Goal: Task Accomplishment & Management: Manage account settings

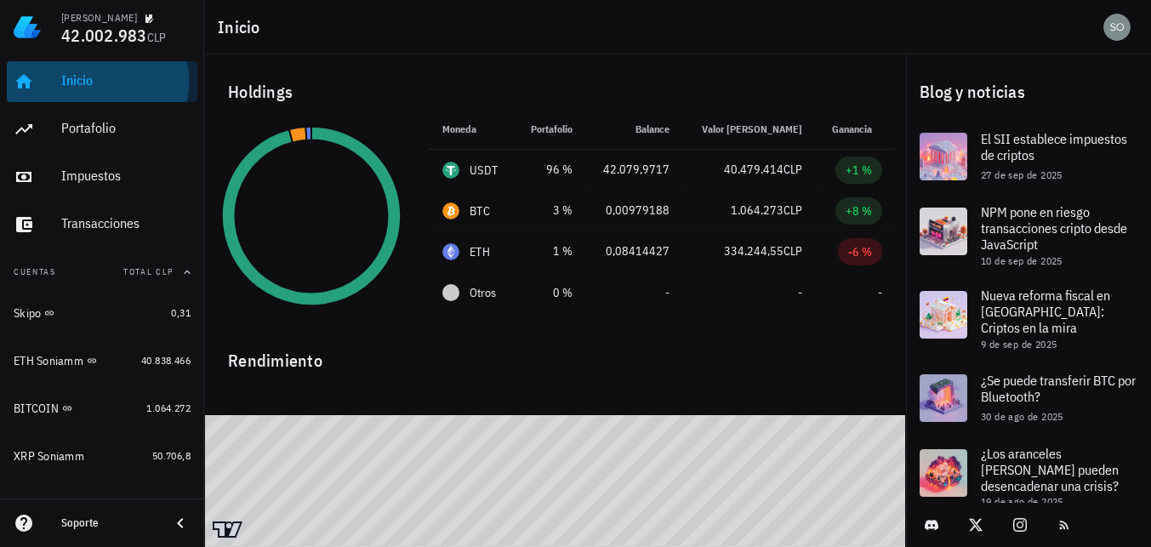
click at [85, 84] on div "Inicio" at bounding box center [125, 80] width 129 height 16
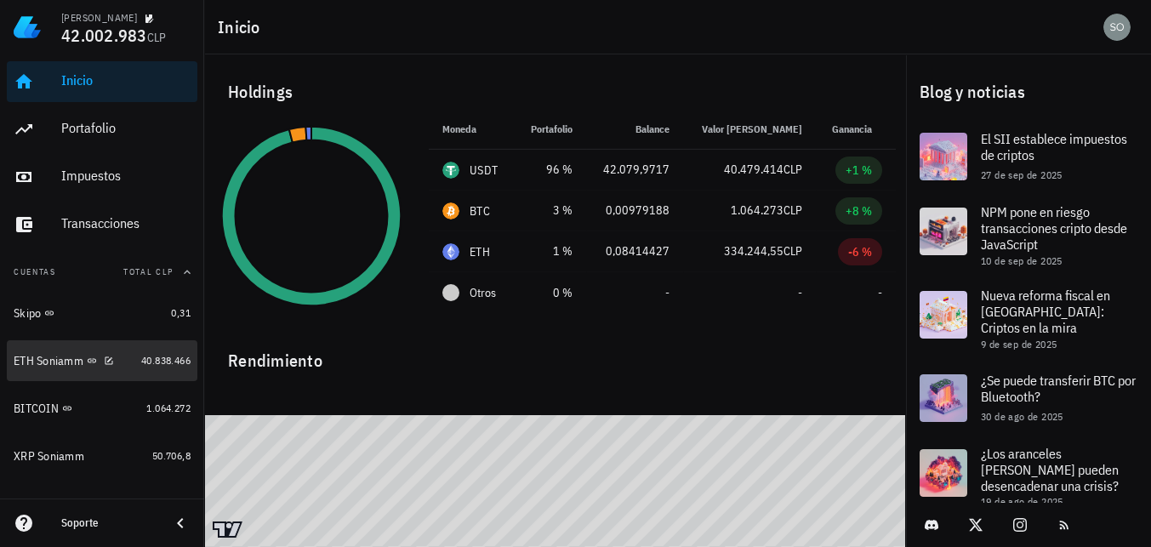
click at [48, 365] on div "ETH Soniamm" at bounding box center [49, 361] width 70 height 14
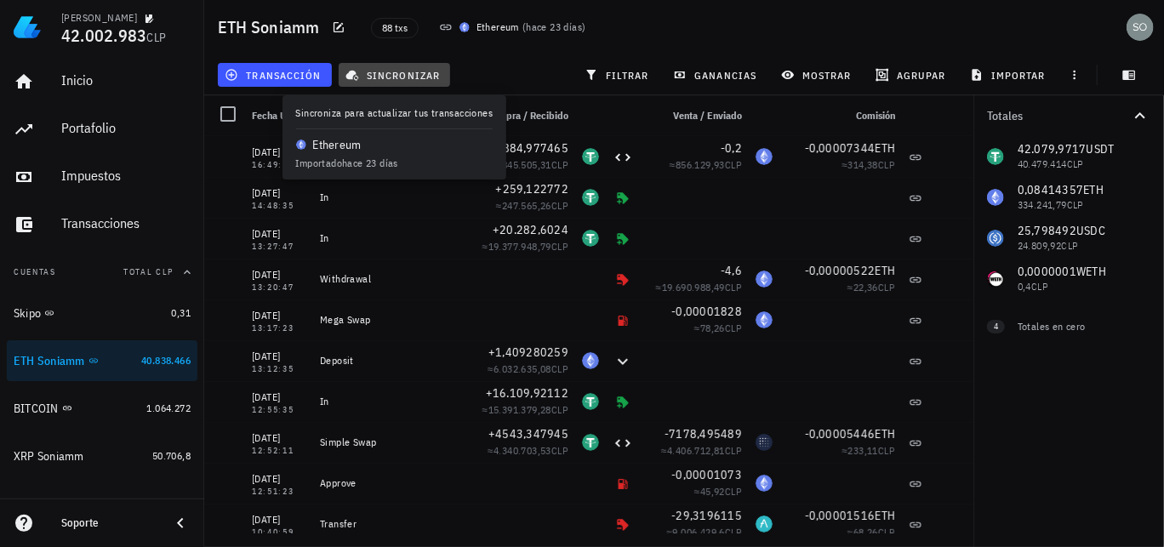
click at [411, 74] on span "sincronizar" at bounding box center [394, 75] width 91 height 14
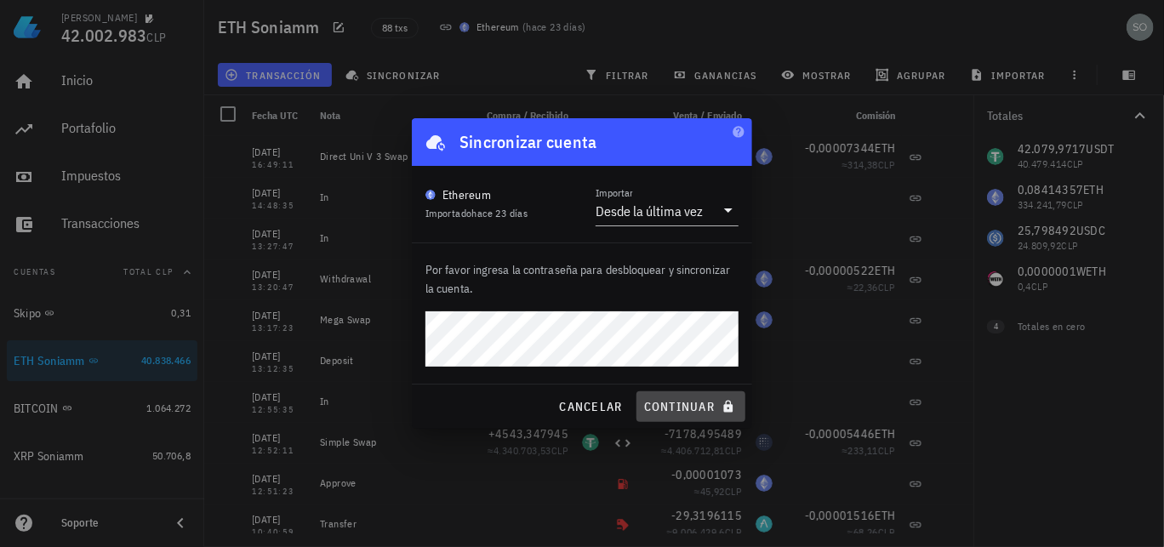
click at [682, 410] on span "continuar" at bounding box center [690, 406] width 95 height 15
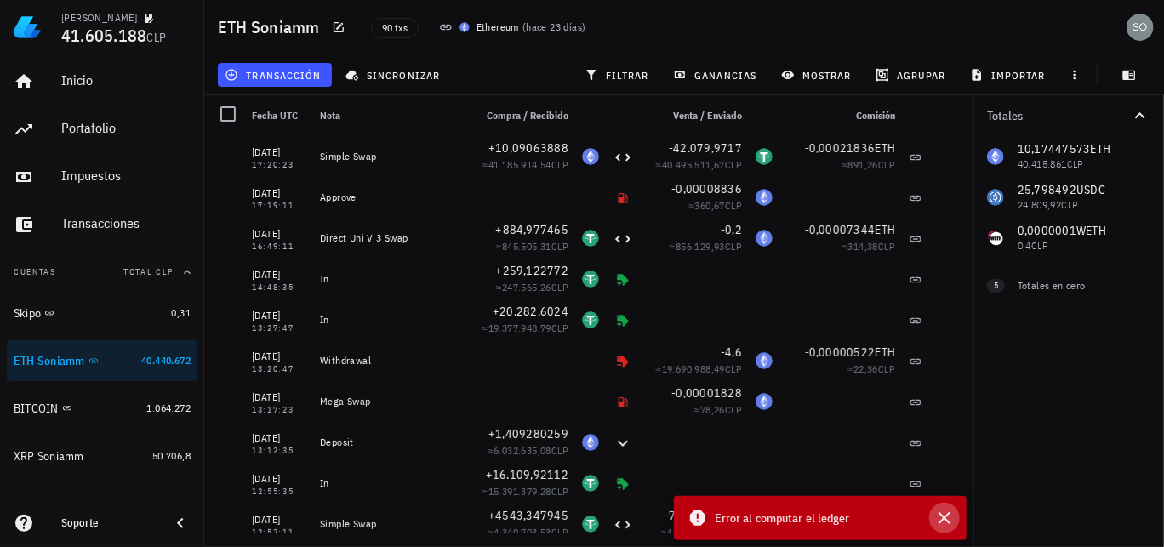
click at [947, 519] on icon "button" at bounding box center [944, 518] width 20 height 20
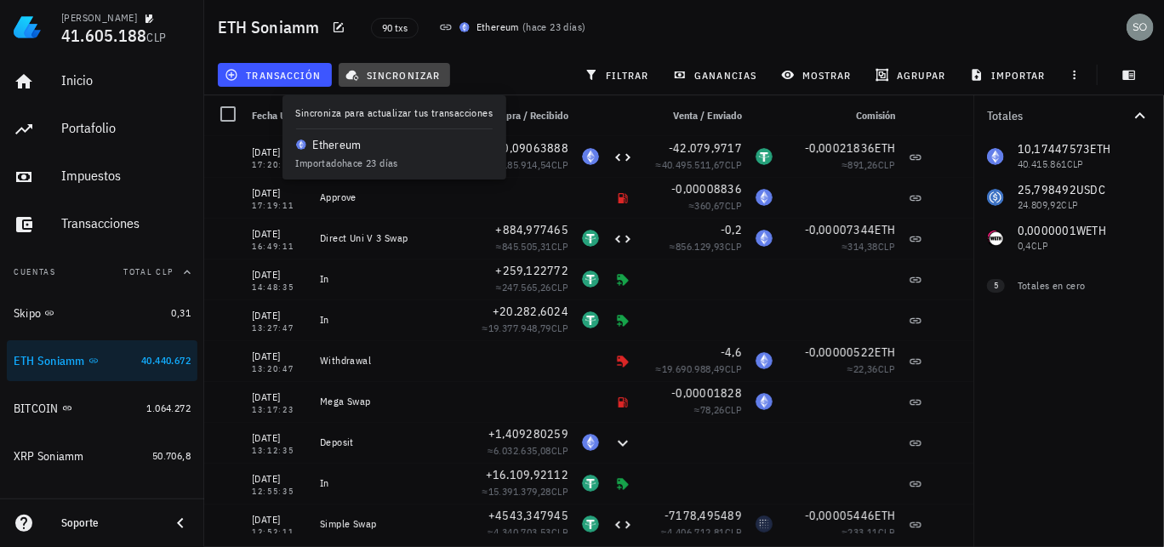
click at [414, 75] on span "sincronizar" at bounding box center [394, 75] width 91 height 14
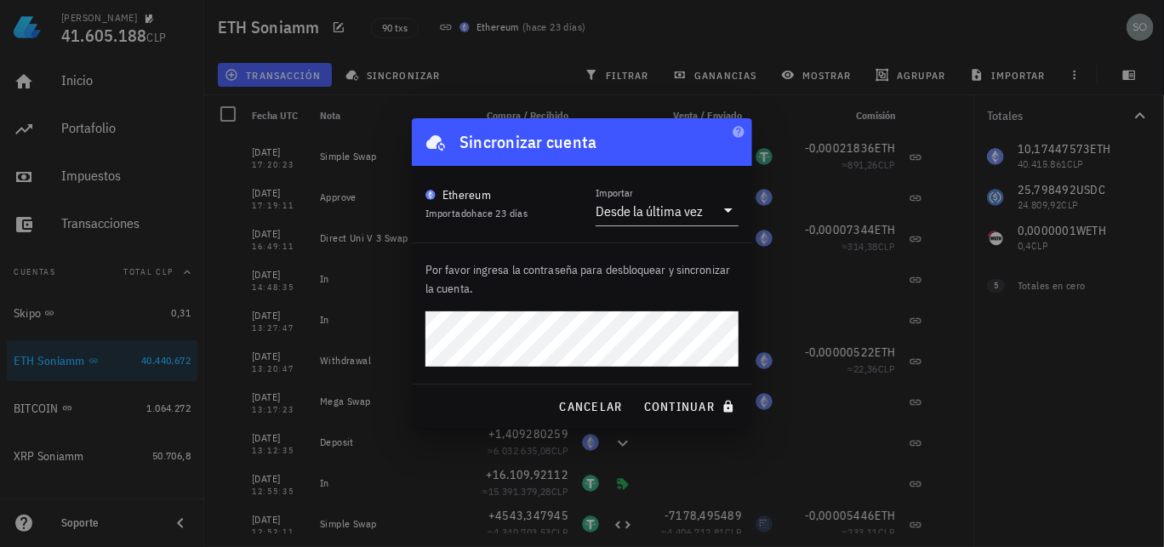
drag, startPoint x: 570, startPoint y: 303, endPoint x: 401, endPoint y: 461, distance: 231.7
click at [402, 461] on div at bounding box center [582, 273] width 1164 height 547
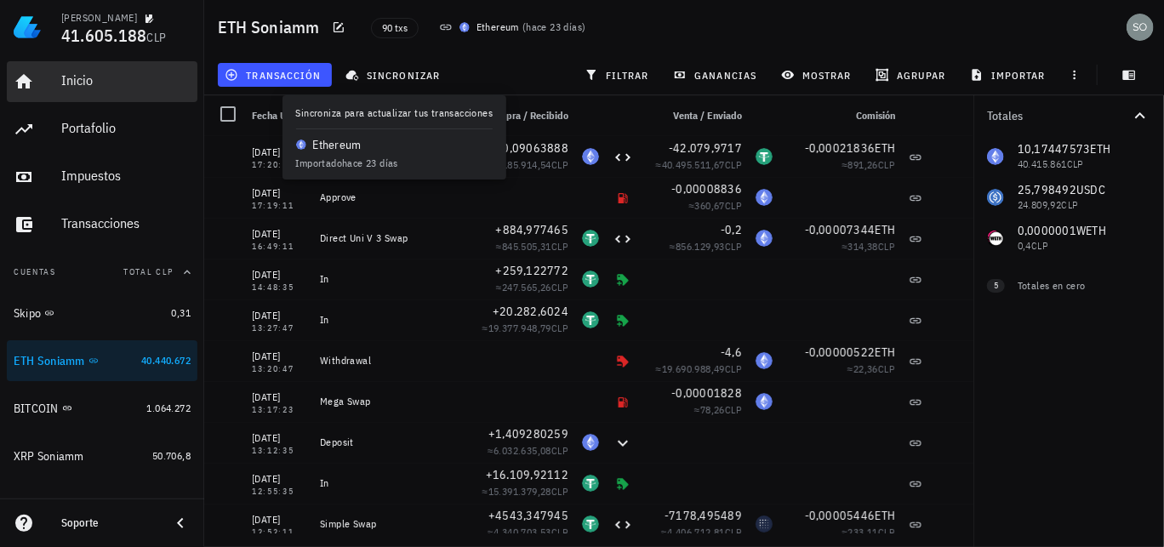
click at [81, 81] on div "Inicio" at bounding box center [125, 80] width 129 height 16
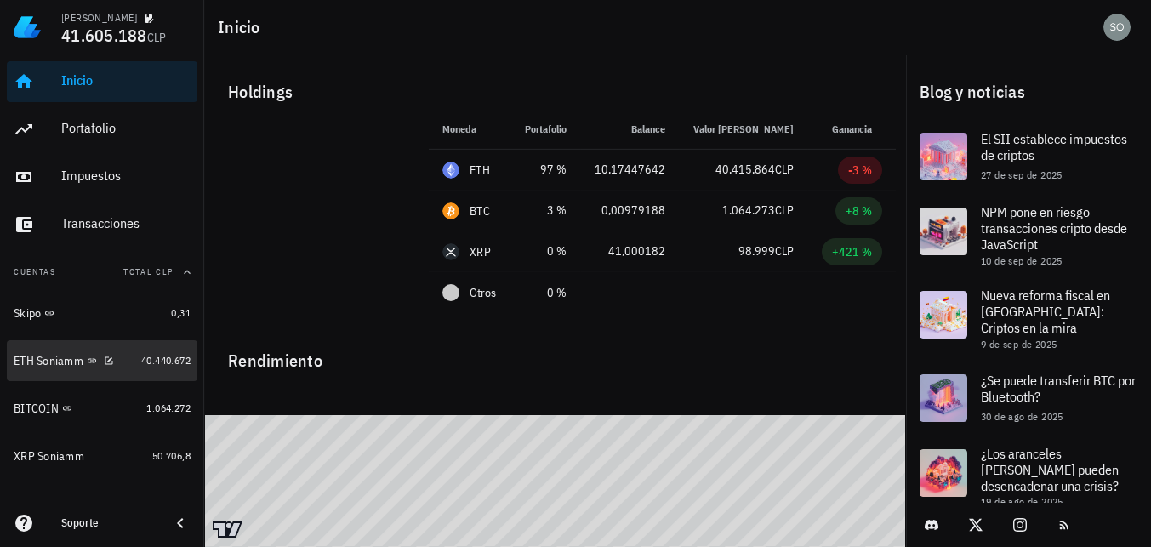
click at [46, 361] on div "ETH Soniamm" at bounding box center [49, 361] width 70 height 14
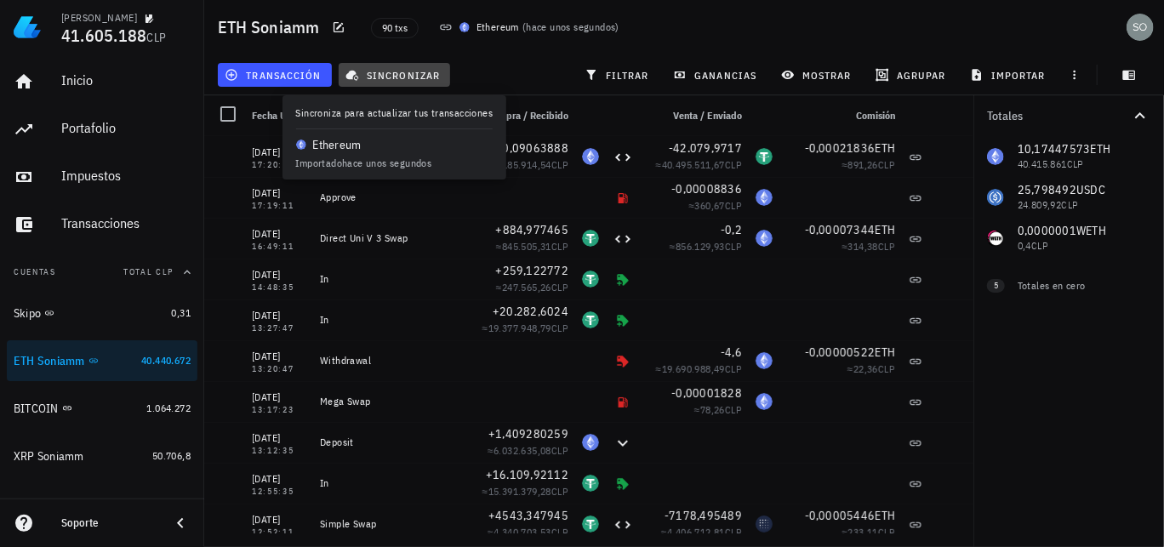
click at [408, 79] on span "sincronizar" at bounding box center [394, 75] width 91 height 14
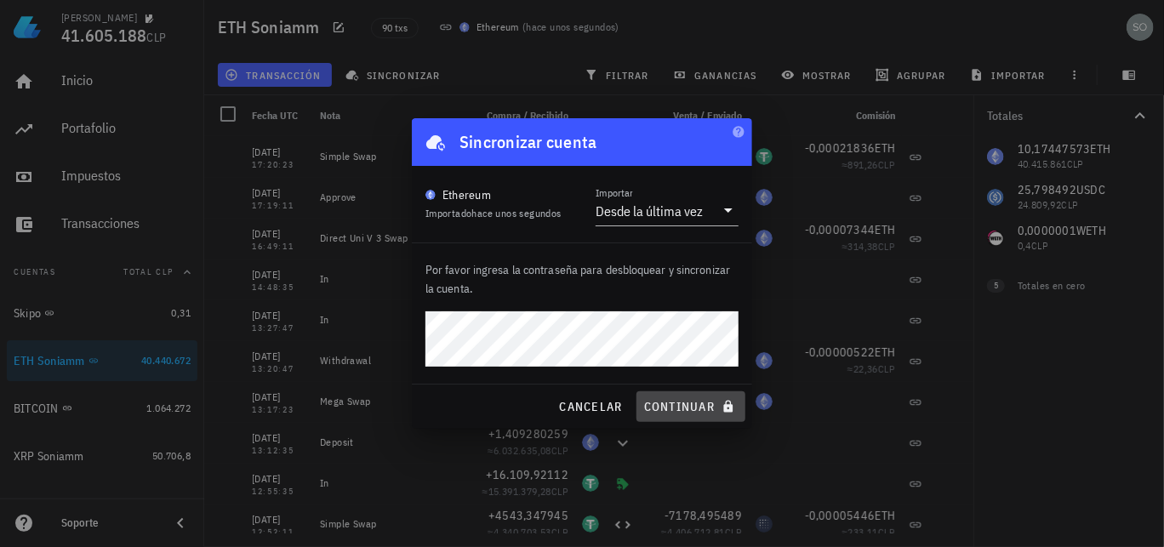
click at [680, 408] on span "continuar" at bounding box center [690, 406] width 95 height 15
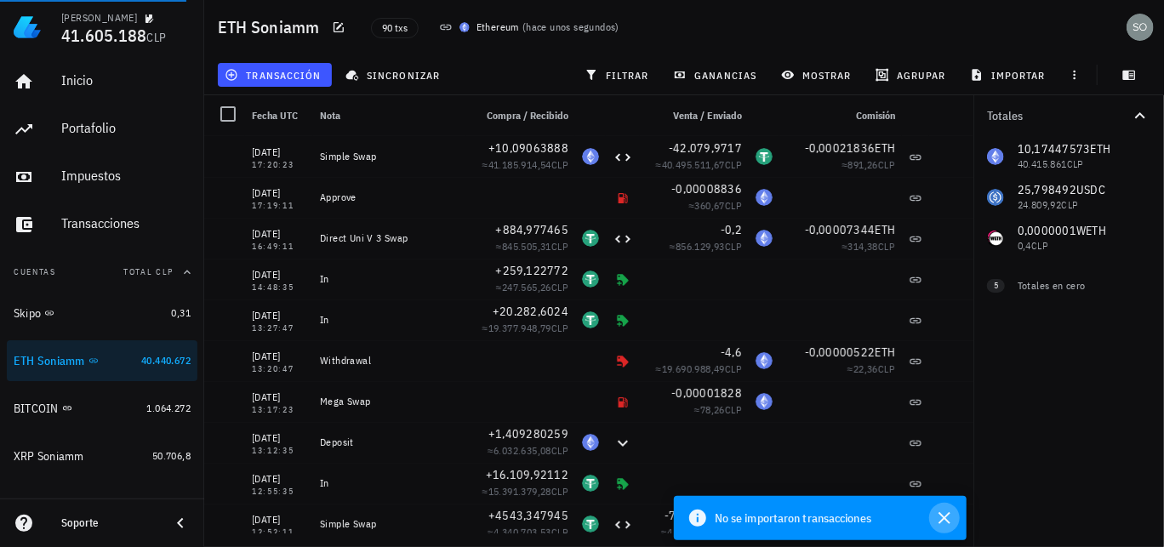
click at [946, 521] on icon "button" at bounding box center [944, 518] width 12 height 12
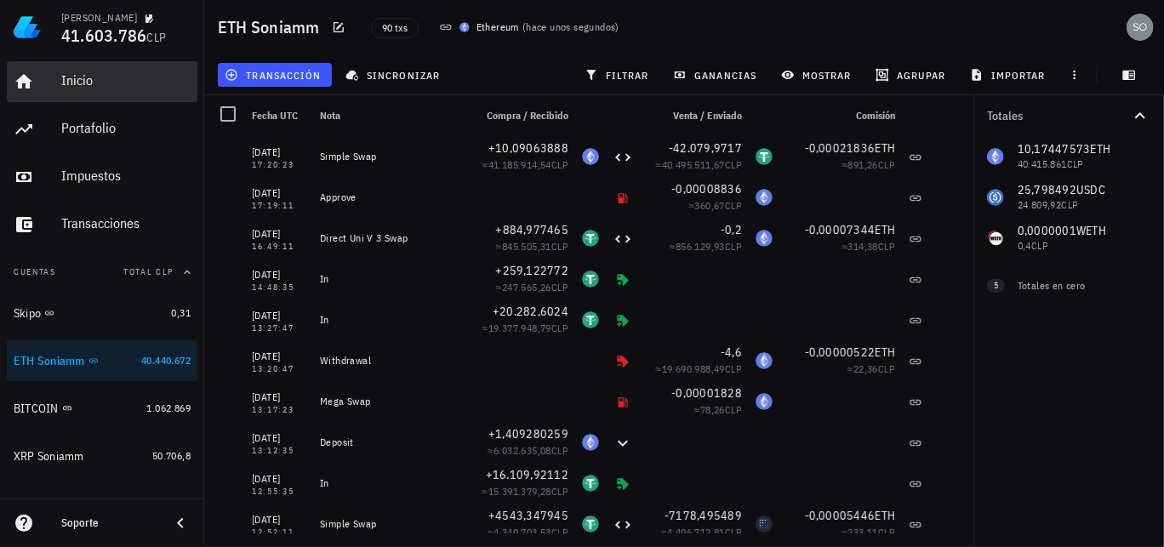
click at [86, 82] on div "Inicio" at bounding box center [125, 80] width 129 height 16
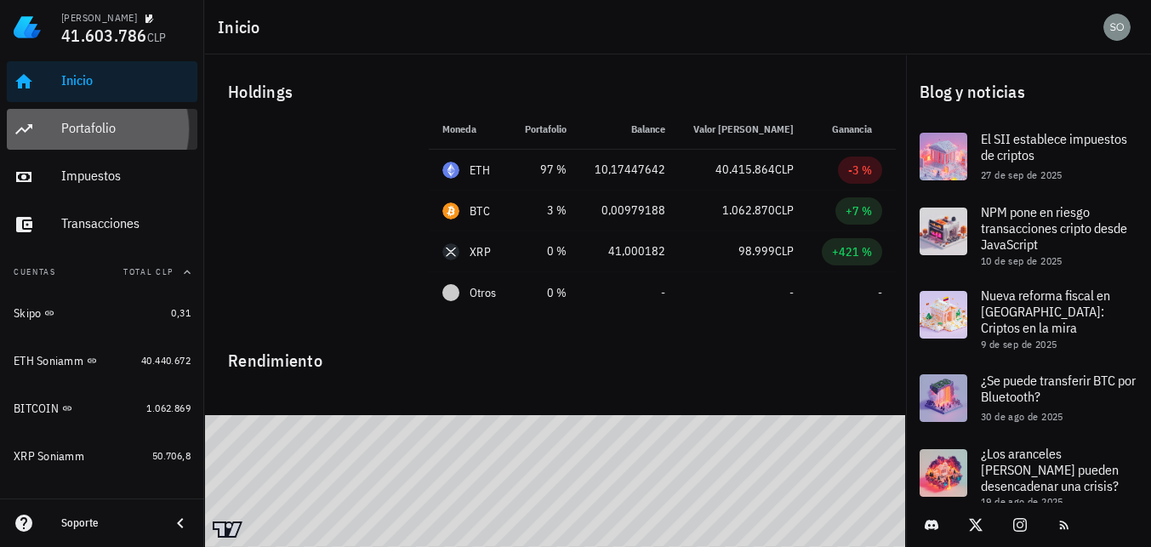
click at [89, 134] on div "Portafolio" at bounding box center [125, 128] width 129 height 16
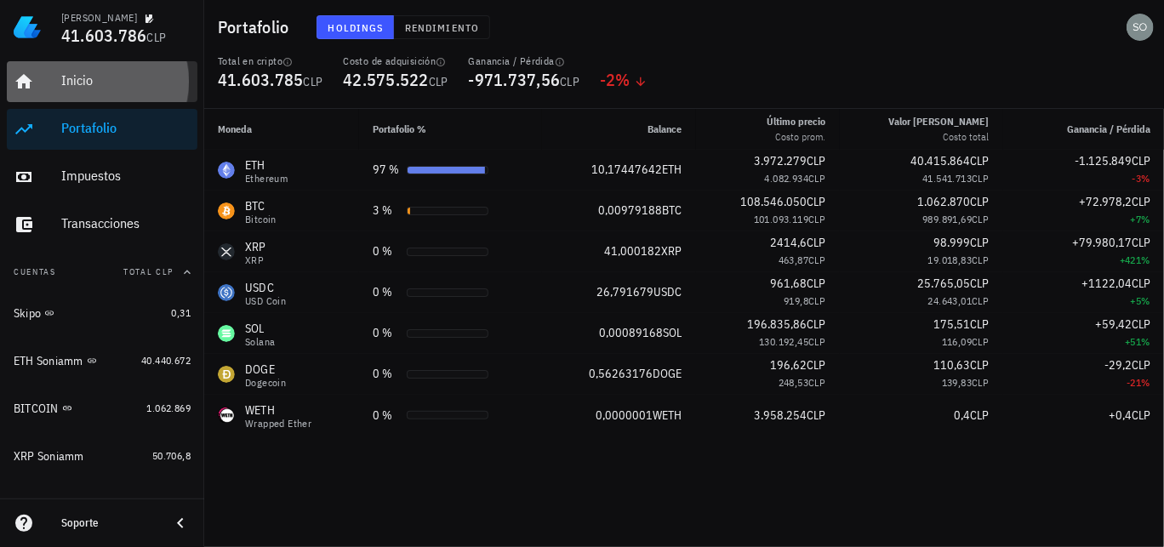
click at [86, 86] on div "Inicio" at bounding box center [125, 80] width 129 height 16
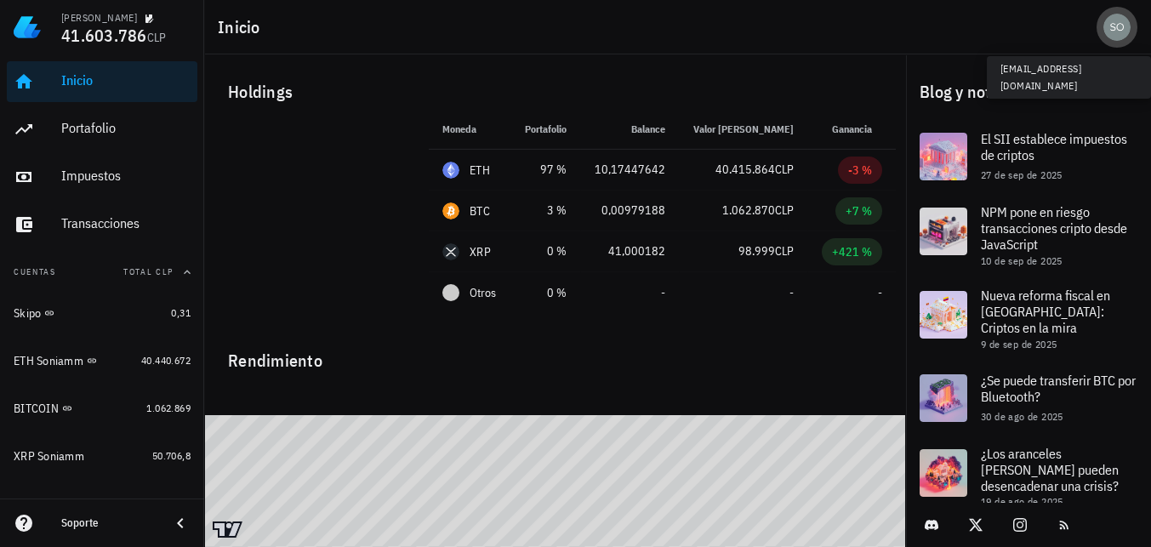
click at [1120, 29] on div "avatar" at bounding box center [1116, 27] width 27 height 27
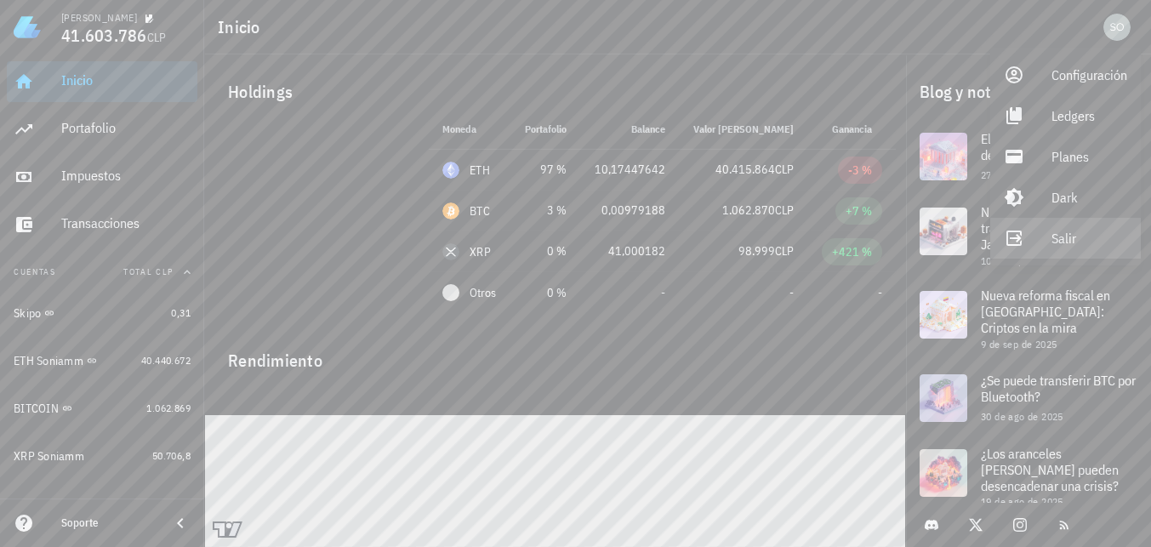
click at [1065, 241] on div "Salir" at bounding box center [1090, 238] width 76 height 34
